Goal: Task Accomplishment & Management: Manage account settings

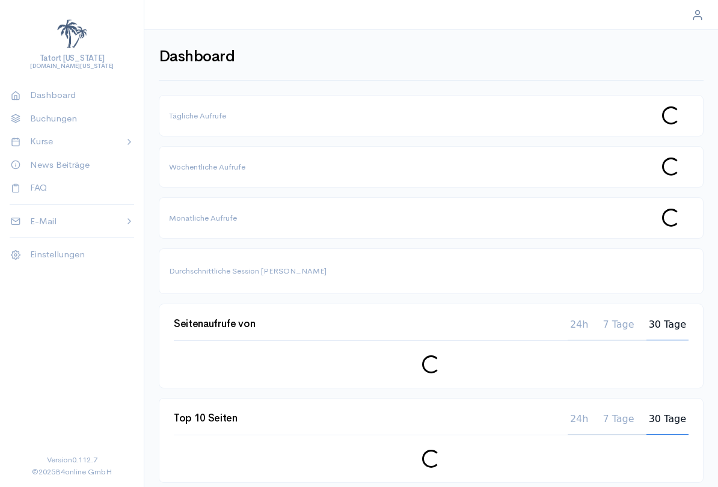
click at [75, 120] on p "Buchungen" at bounding box center [77, 119] width 94 height 14
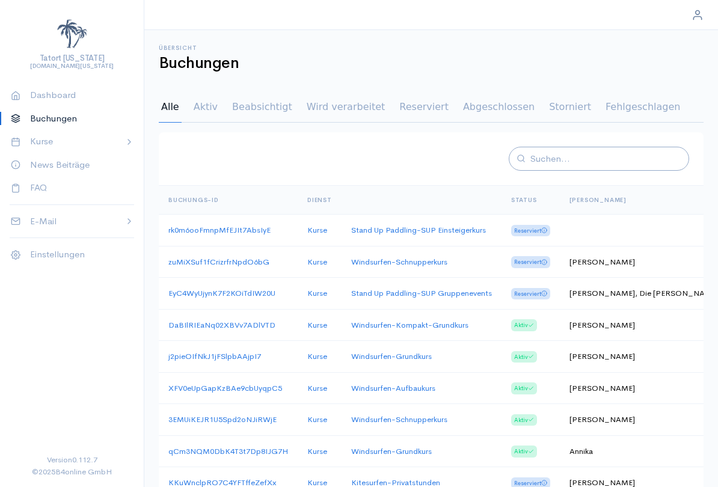
click at [207, 105] on div "Aktiv" at bounding box center [205, 111] width 29 height 21
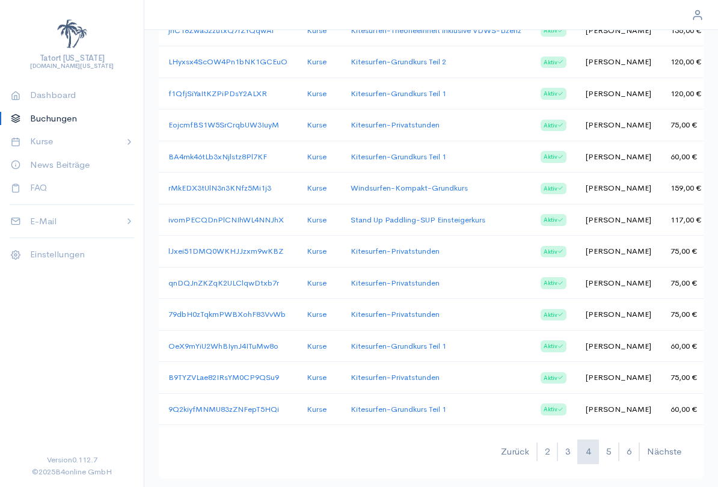
scroll to position [421, 0]
click at [66, 141] on p "Kurse" at bounding box center [72, 142] width 85 height 14
click at [69, 184] on span "Kitesurfen" at bounding box center [77, 180] width 94 height 12
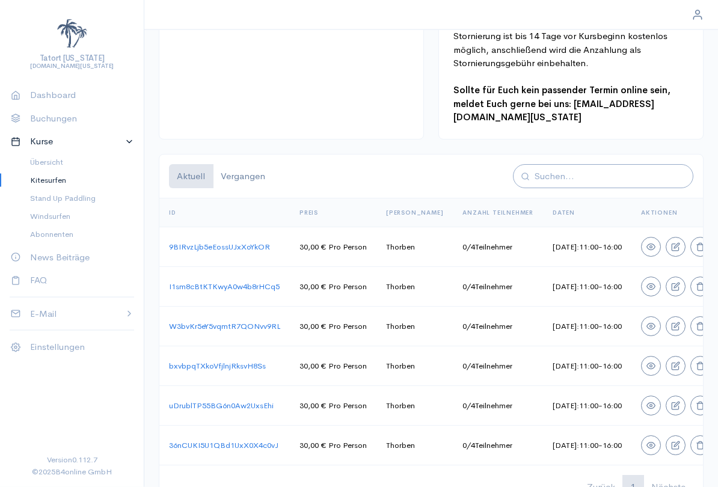
scroll to position [683, 0]
click at [254, 169] on span "Vergangen" at bounding box center [243, 176] width 44 height 14
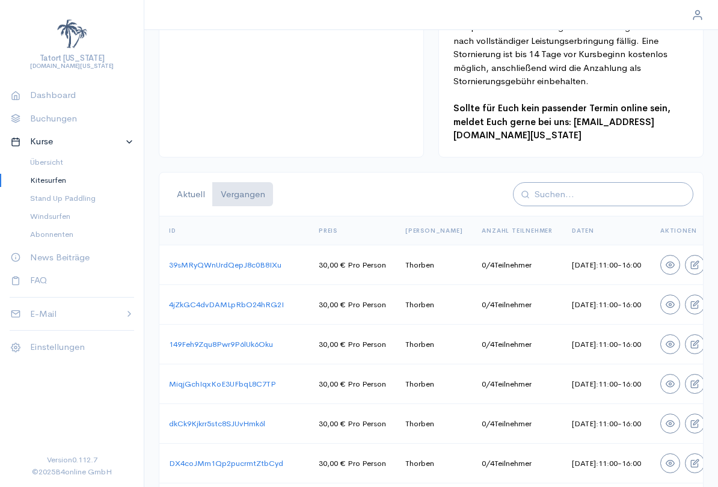
scroll to position [664, 0]
click at [63, 164] on span "Übersicht" at bounding box center [77, 162] width 94 height 12
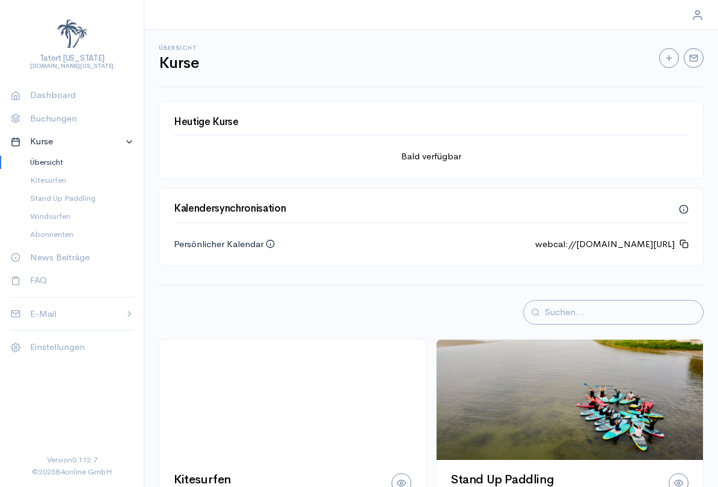
click at [69, 118] on p "Buchungen" at bounding box center [77, 119] width 94 height 14
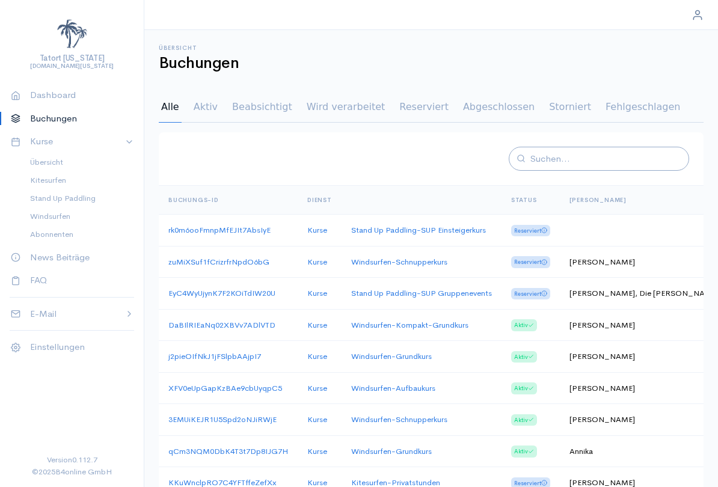
click at [601, 150] on div at bounding box center [599, 159] width 180 height 25
type input "[PERSON_NAME]"
